Goal: Task Accomplishment & Management: Use online tool/utility

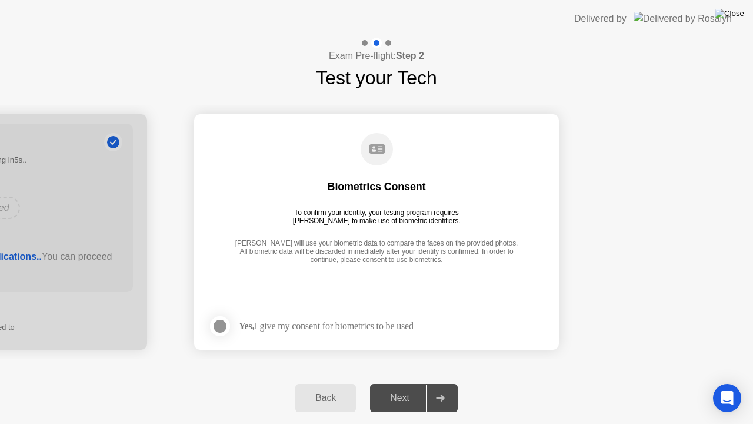
click at [735, 17] on img at bounding box center [729, 13] width 29 height 9
